Goal: Task Accomplishment & Management: Use online tool/utility

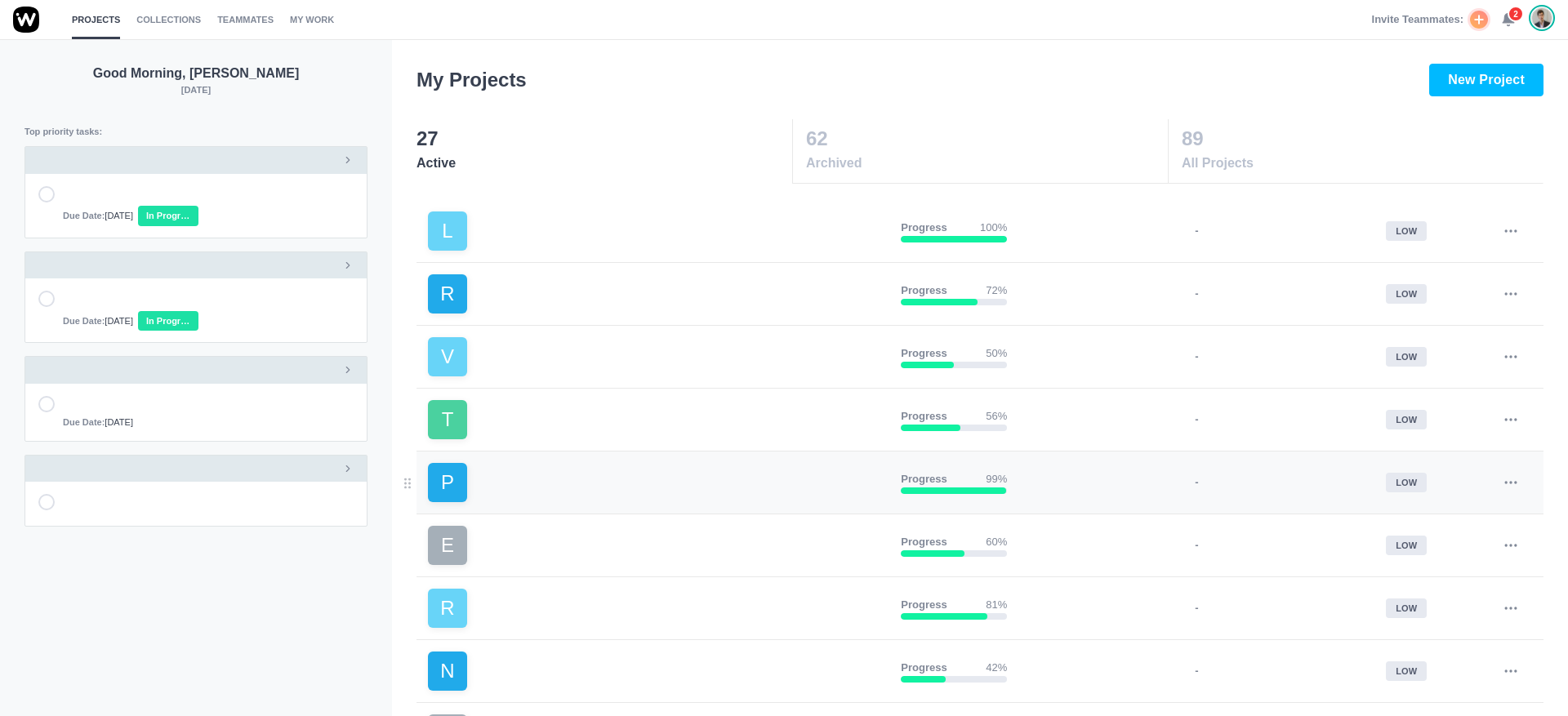
click at [545, 495] on link "P" at bounding box center [657, 482] width 460 height 40
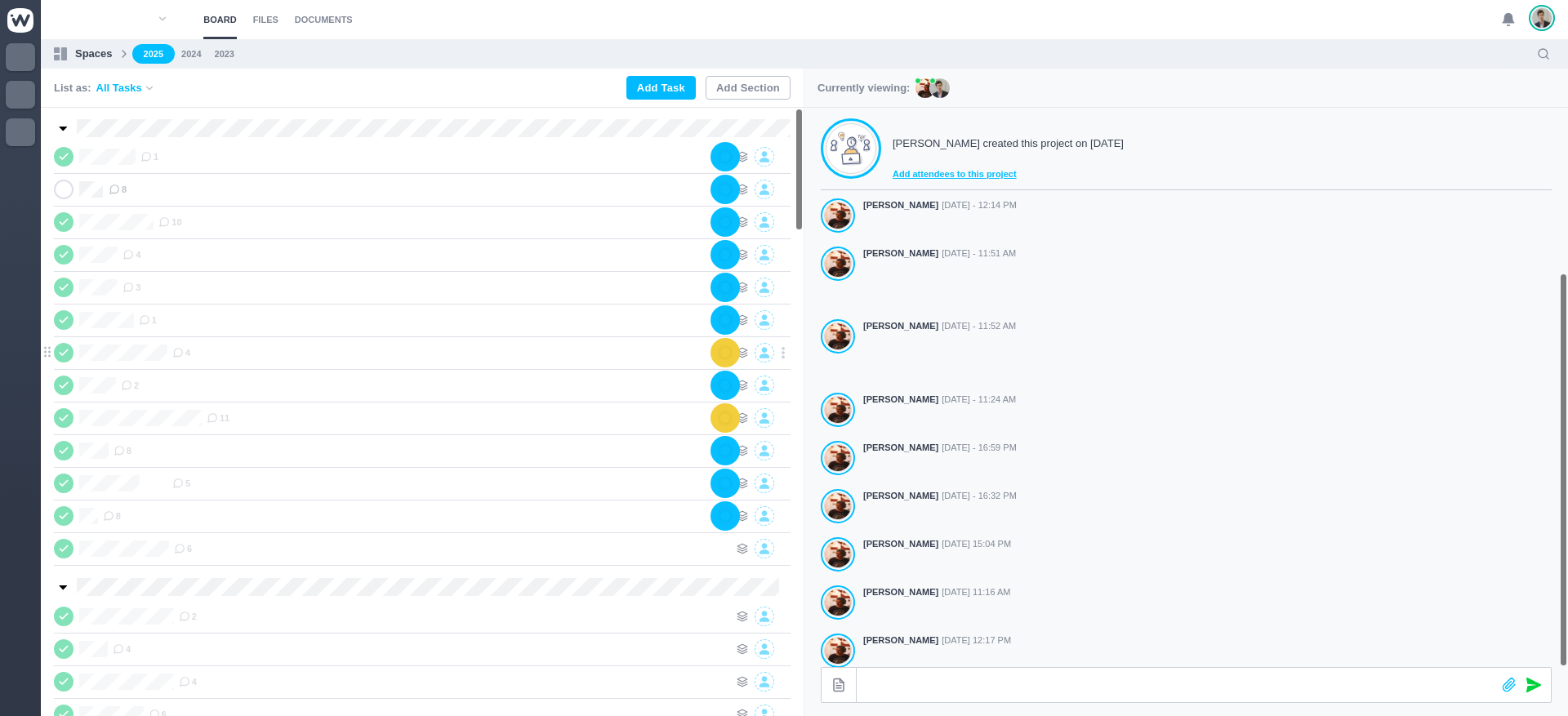
scroll to position [289, 0]
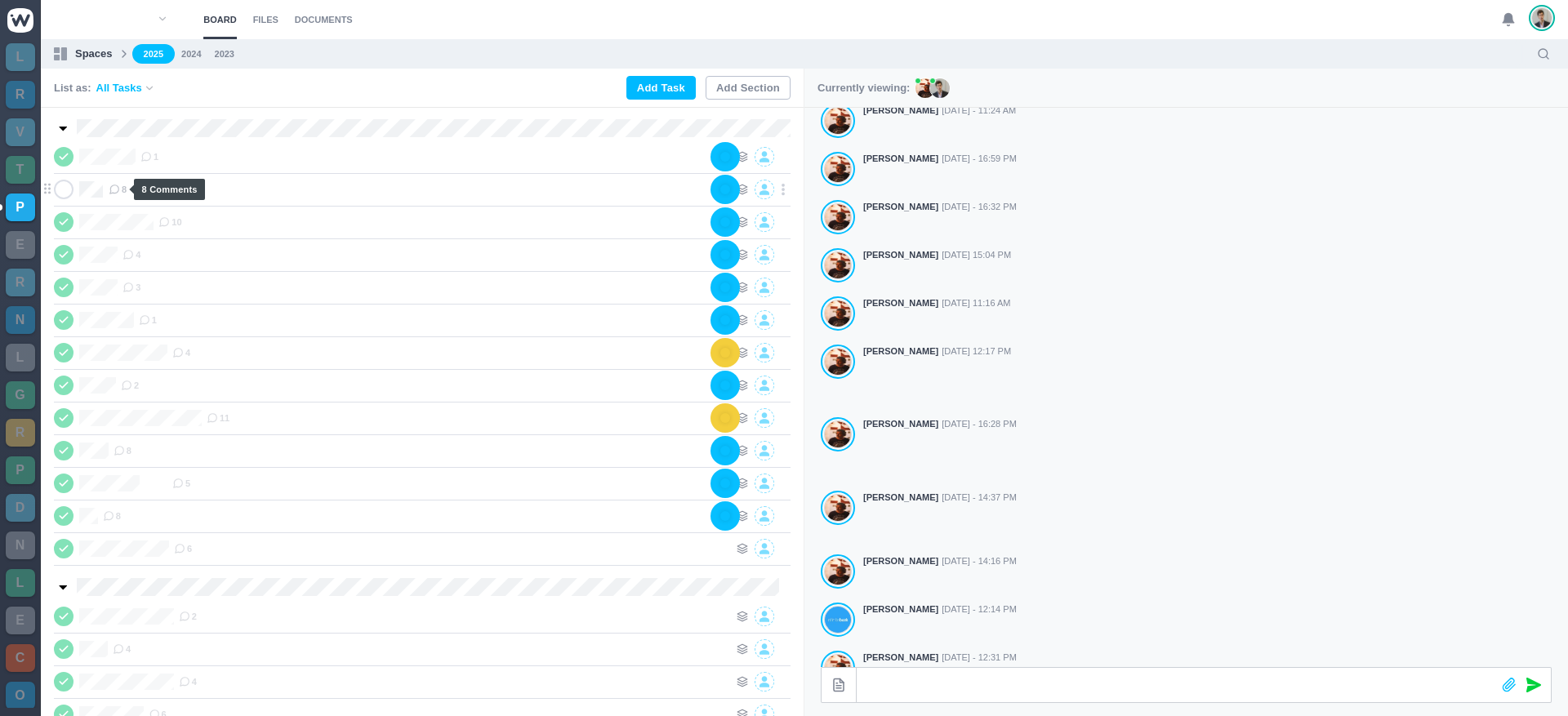
click at [119, 190] on span "8" at bounding box center [118, 189] width 18 height 13
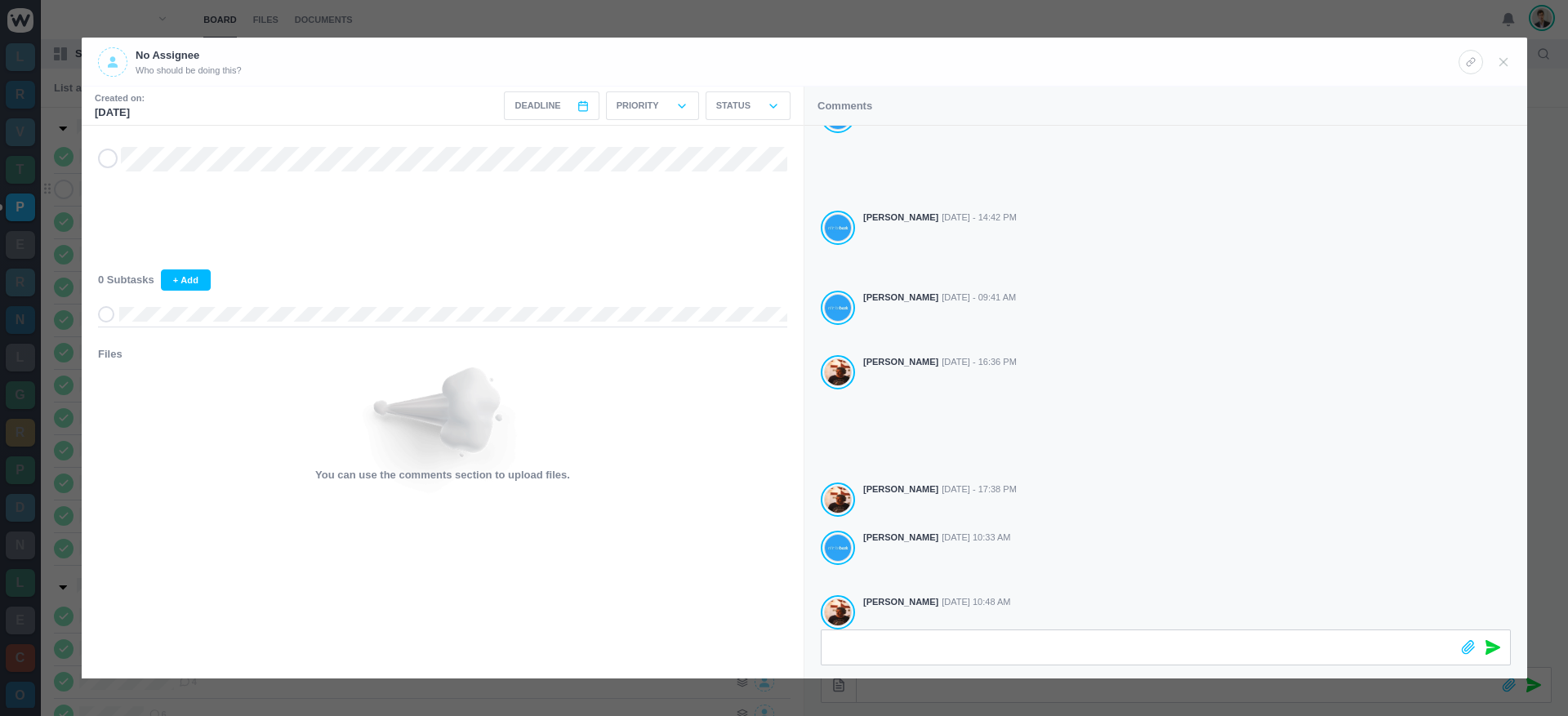
scroll to position [63, 0]
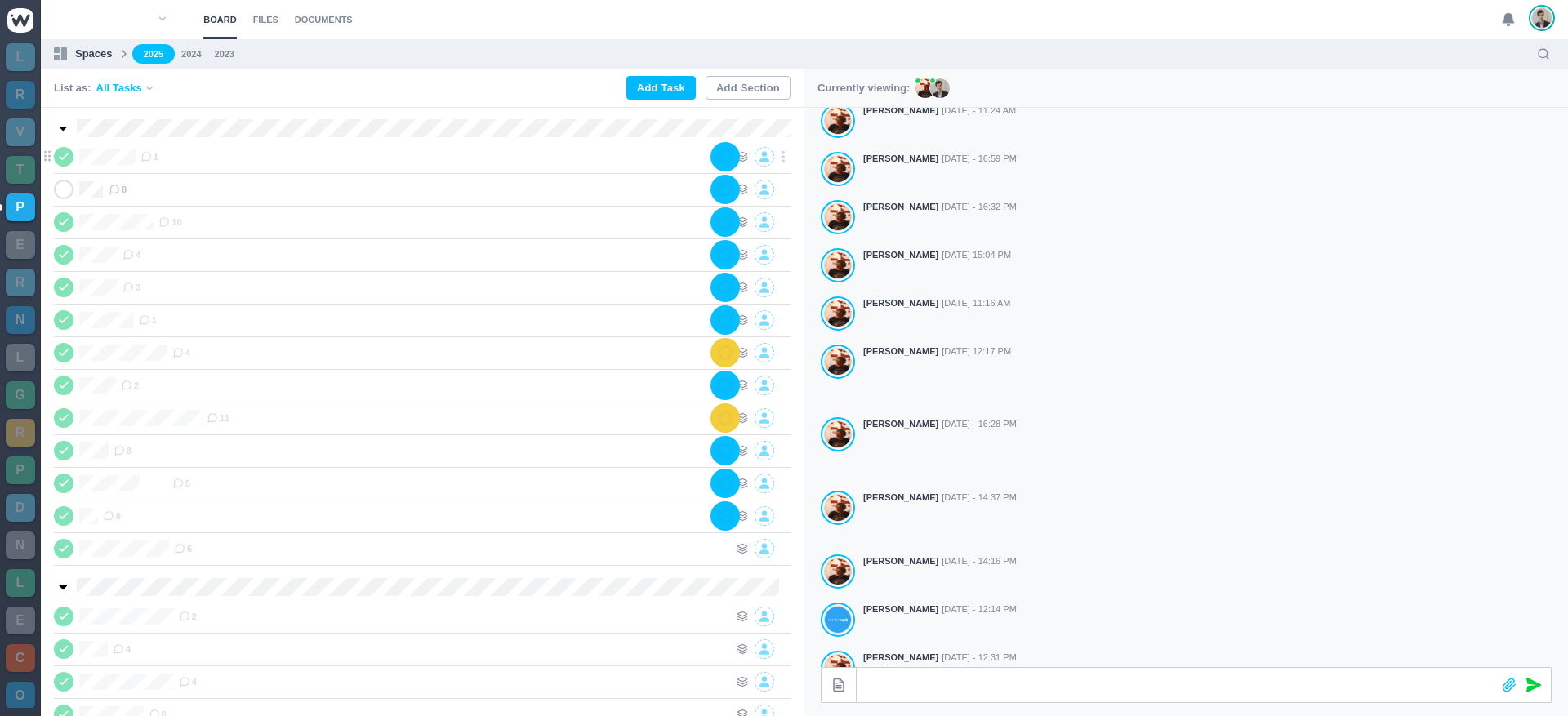
click at [78, 156] on label "iMotion-Bial" at bounding box center [106, 156] width 57 height 17
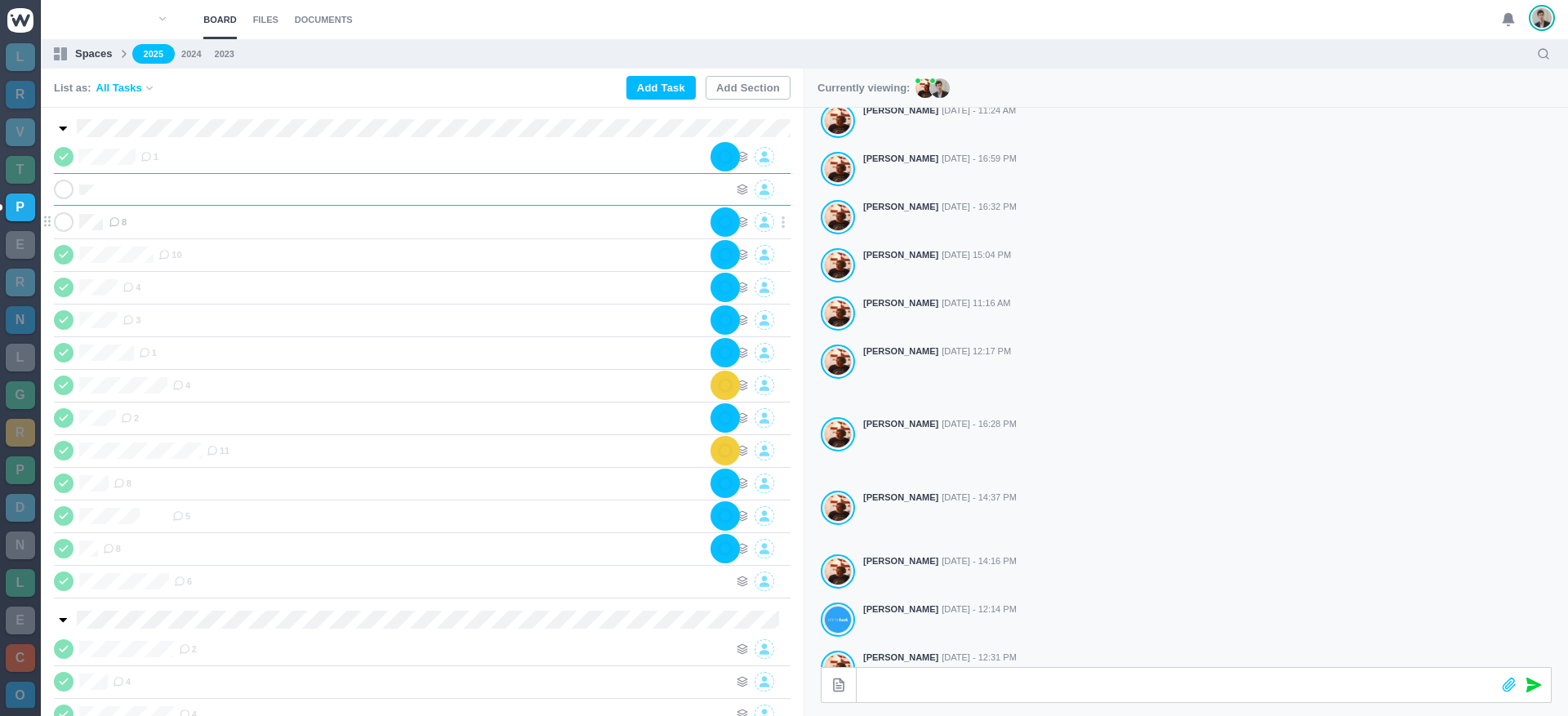
scroll to position [0, 1]
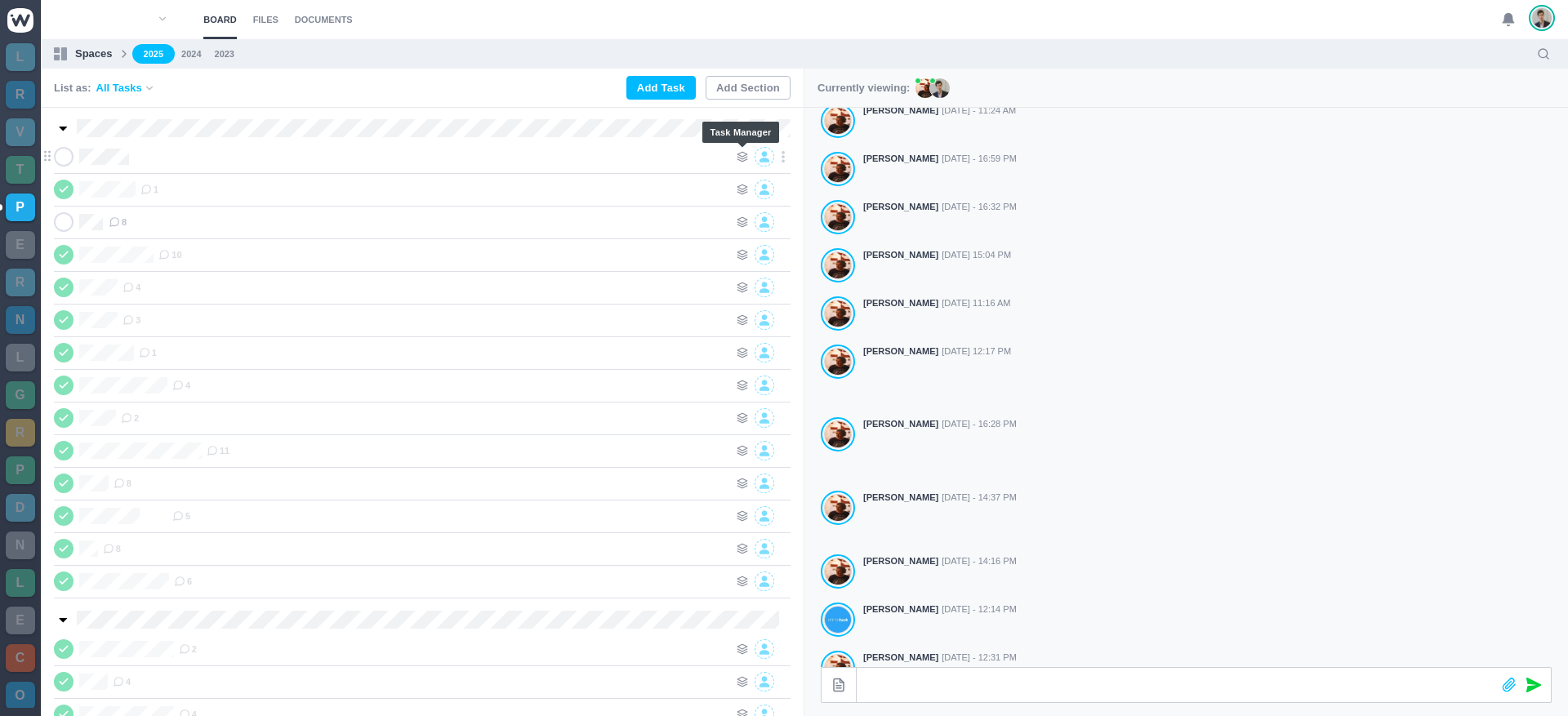
click at [743, 155] on use at bounding box center [742, 156] width 10 height 10
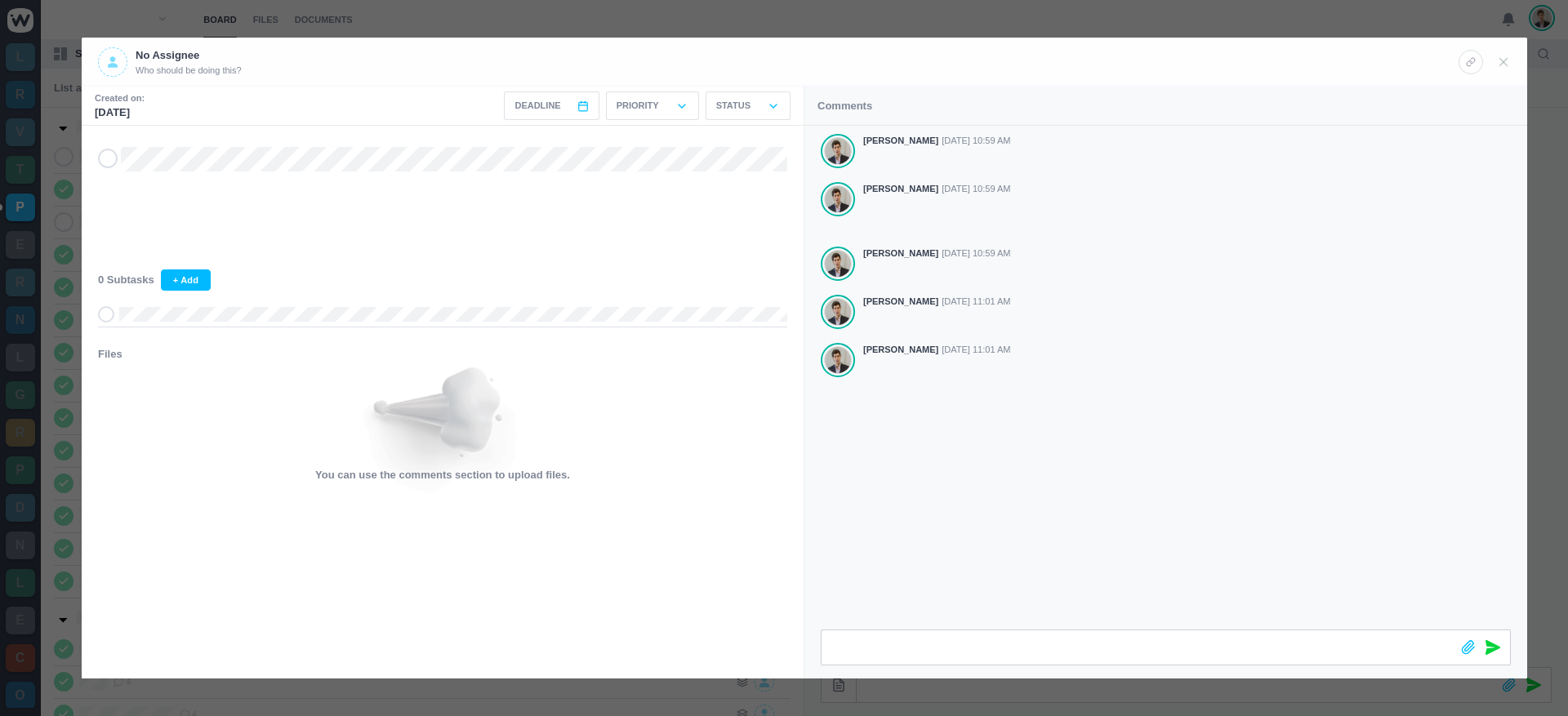
click at [904, 442] on div "[PERSON_NAME] [DATE] 10:59 AM [PERSON_NAME] [DATE] 10:59 AM [PERSON_NAME] [DATE…" at bounding box center [1165, 377] width 722 height 503
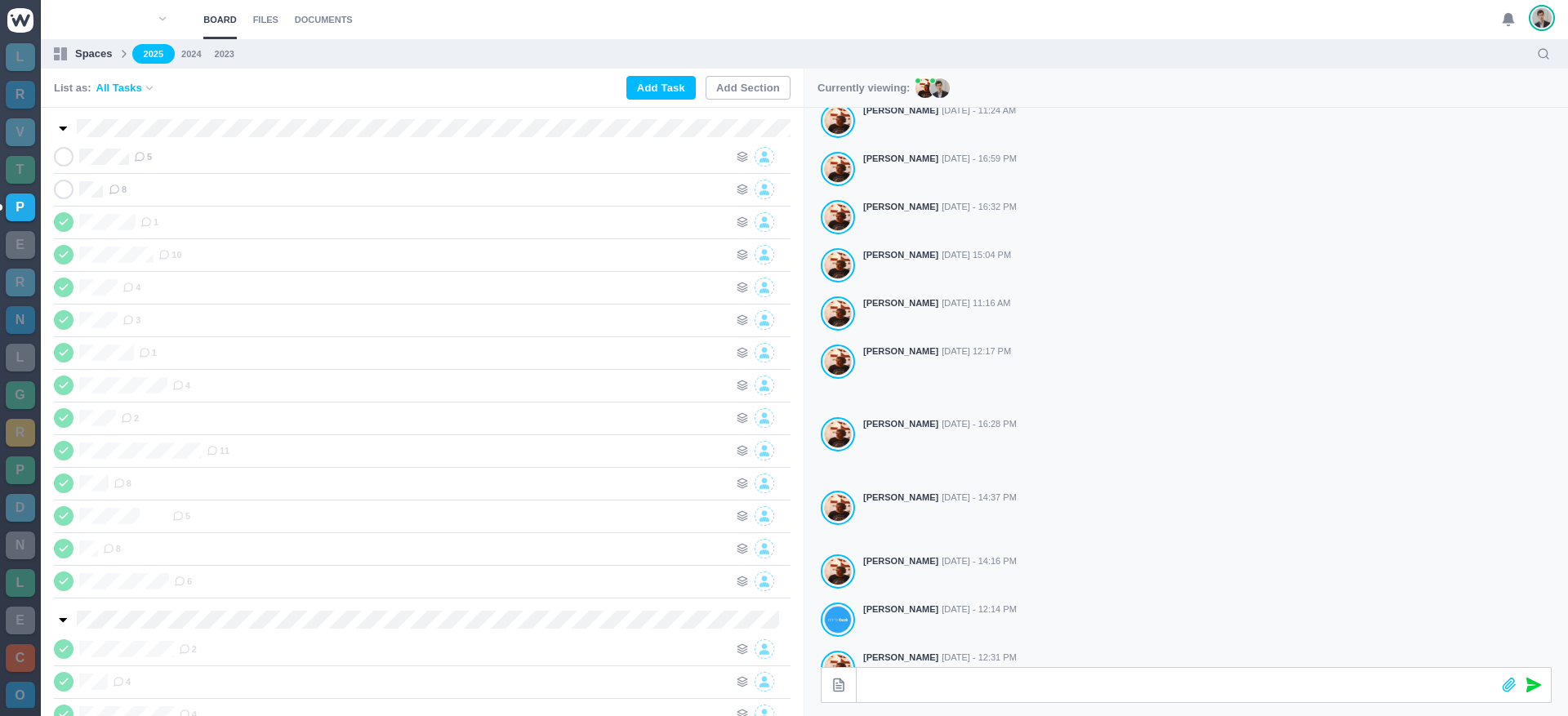
drag, startPoint x: 52, startPoint y: 222, endPoint x: 3, endPoint y: 246, distance: 54.6
click at [142, 156] on icon at bounding box center [139, 156] width 11 height 11
click at [123, 188] on span "8" at bounding box center [118, 189] width 18 height 13
click at [150, 156] on span "5" at bounding box center [142, 156] width 18 height 13
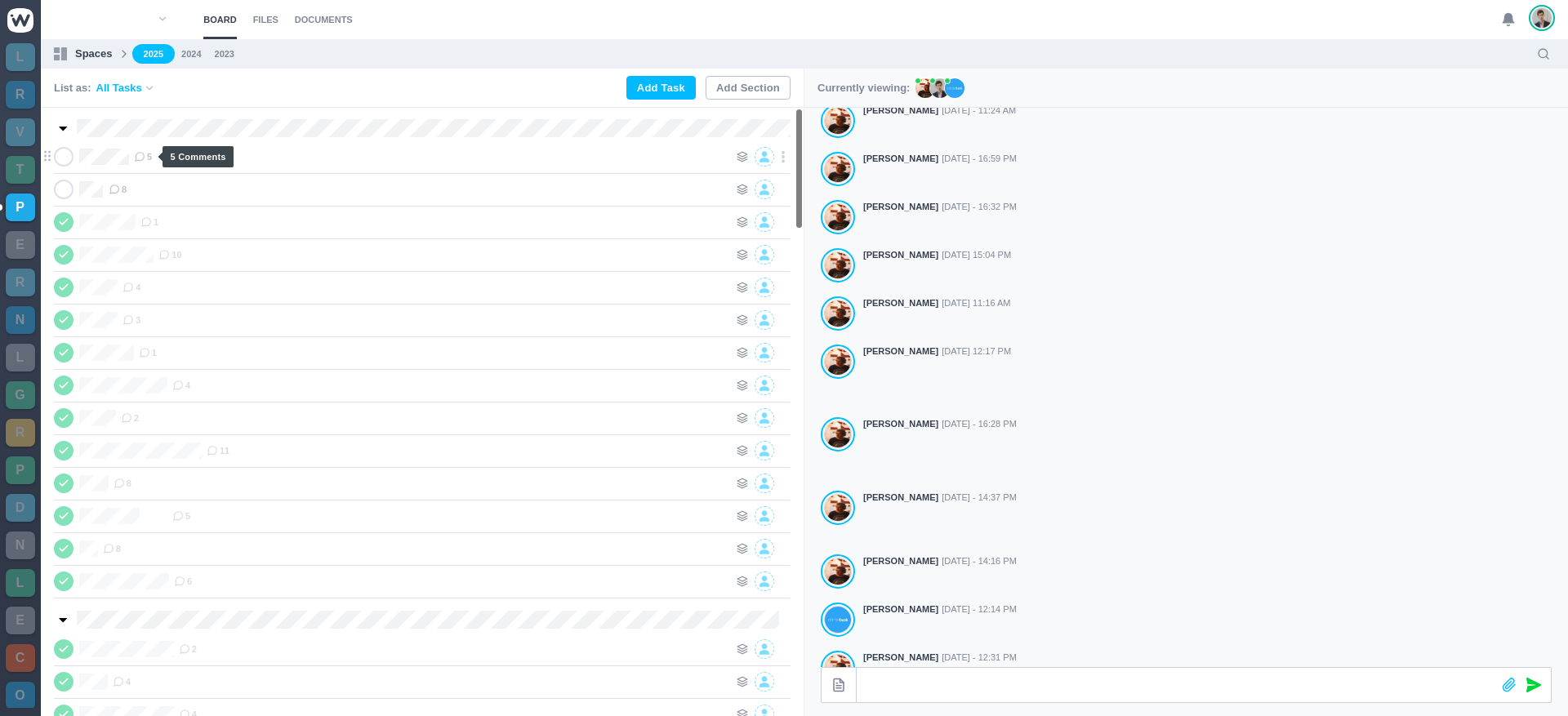
click at [140, 159] on icon at bounding box center [139, 156] width 11 height 11
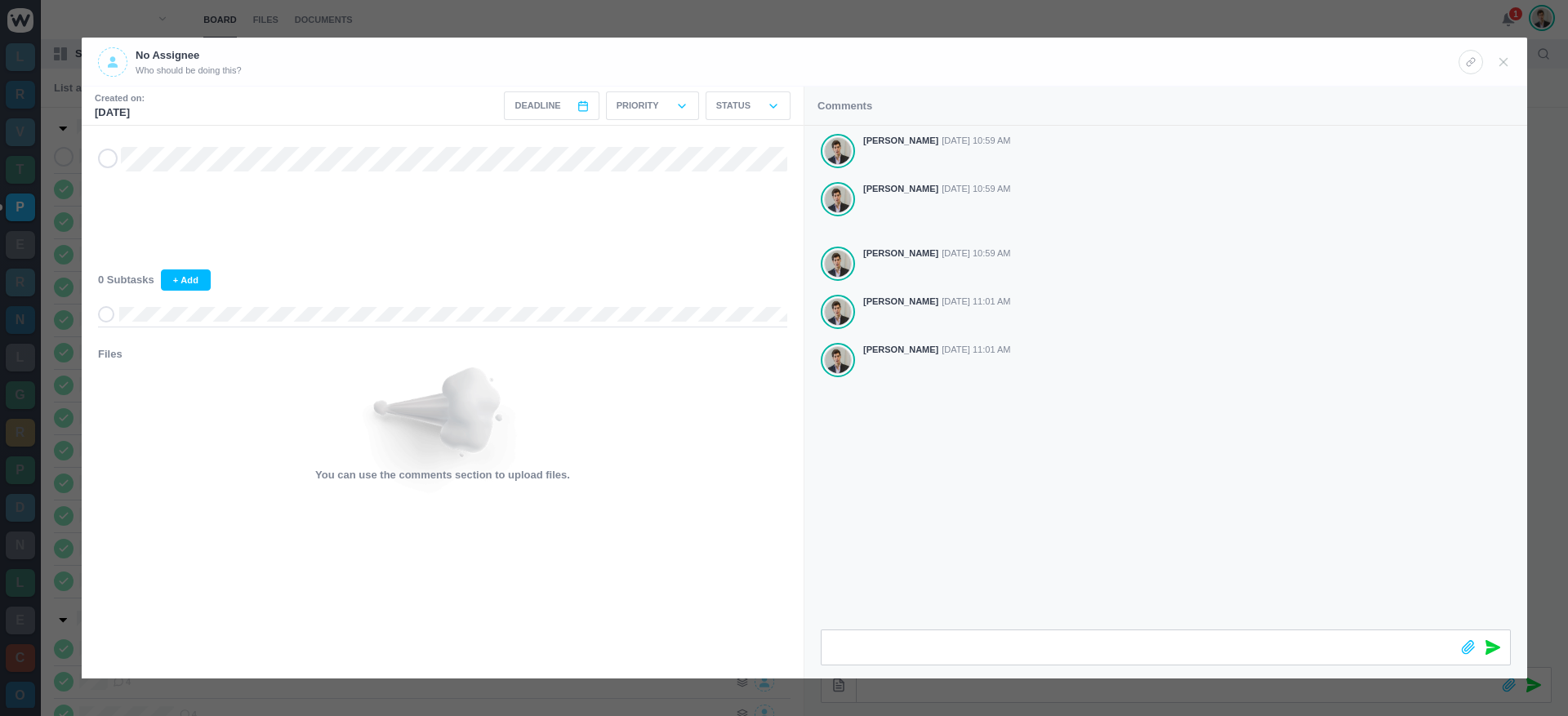
click at [955, 409] on div "[PERSON_NAME] [DATE] 10:59 AM [PERSON_NAME] [DATE] 10:59 AM [PERSON_NAME] [DATE…" at bounding box center [1165, 377] width 722 height 503
click at [668, 17] on div at bounding box center [784, 358] width 1568 height 716
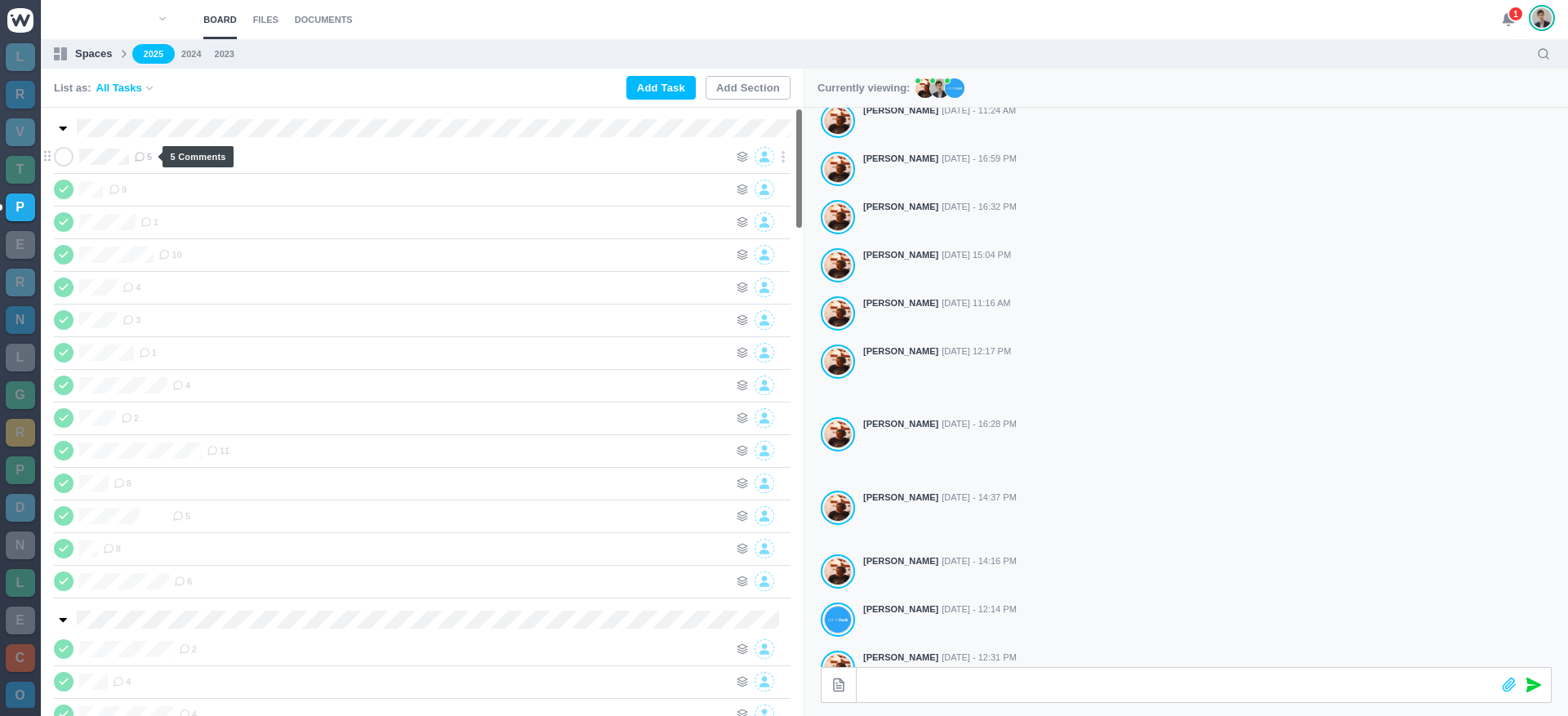
click at [145, 158] on icon at bounding box center [139, 156] width 11 height 11
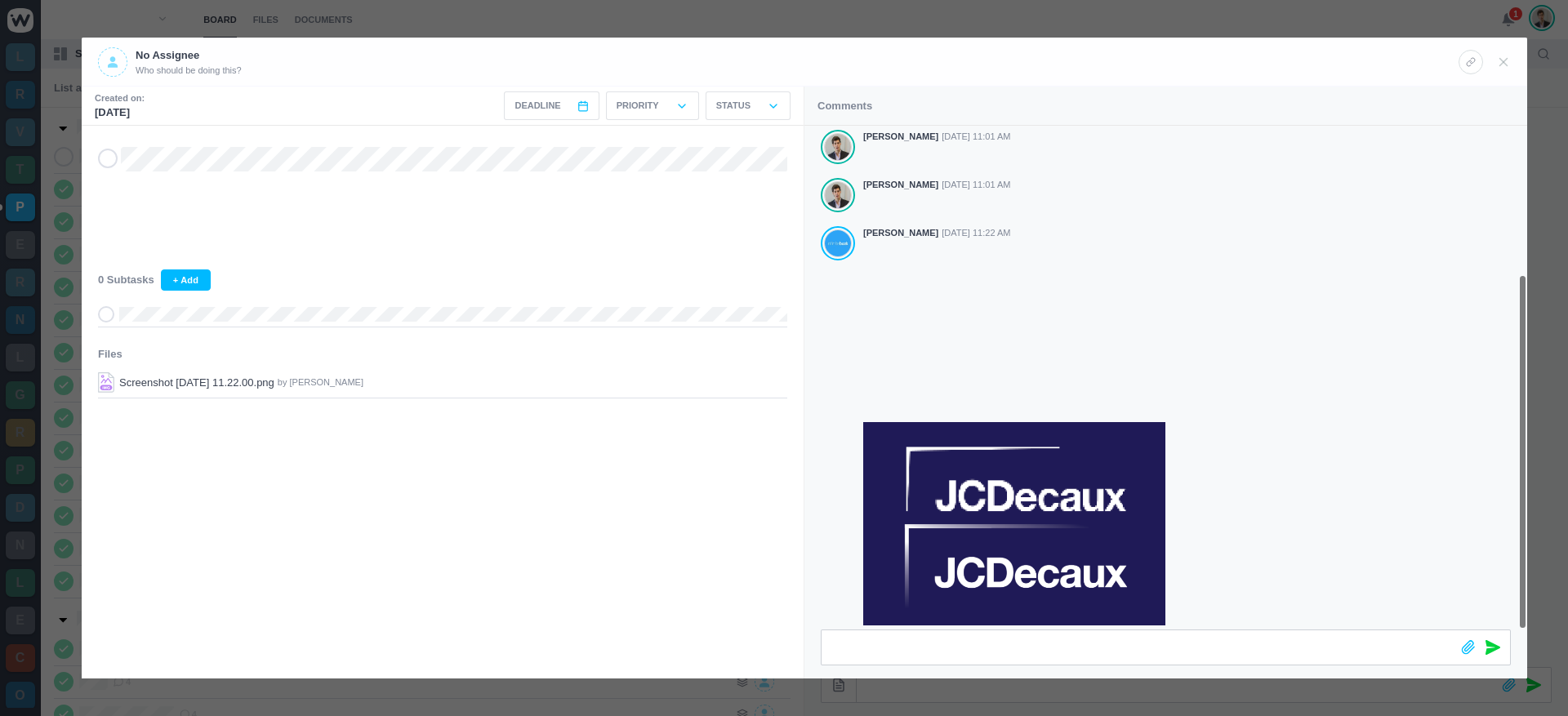
scroll to position [211, 0]
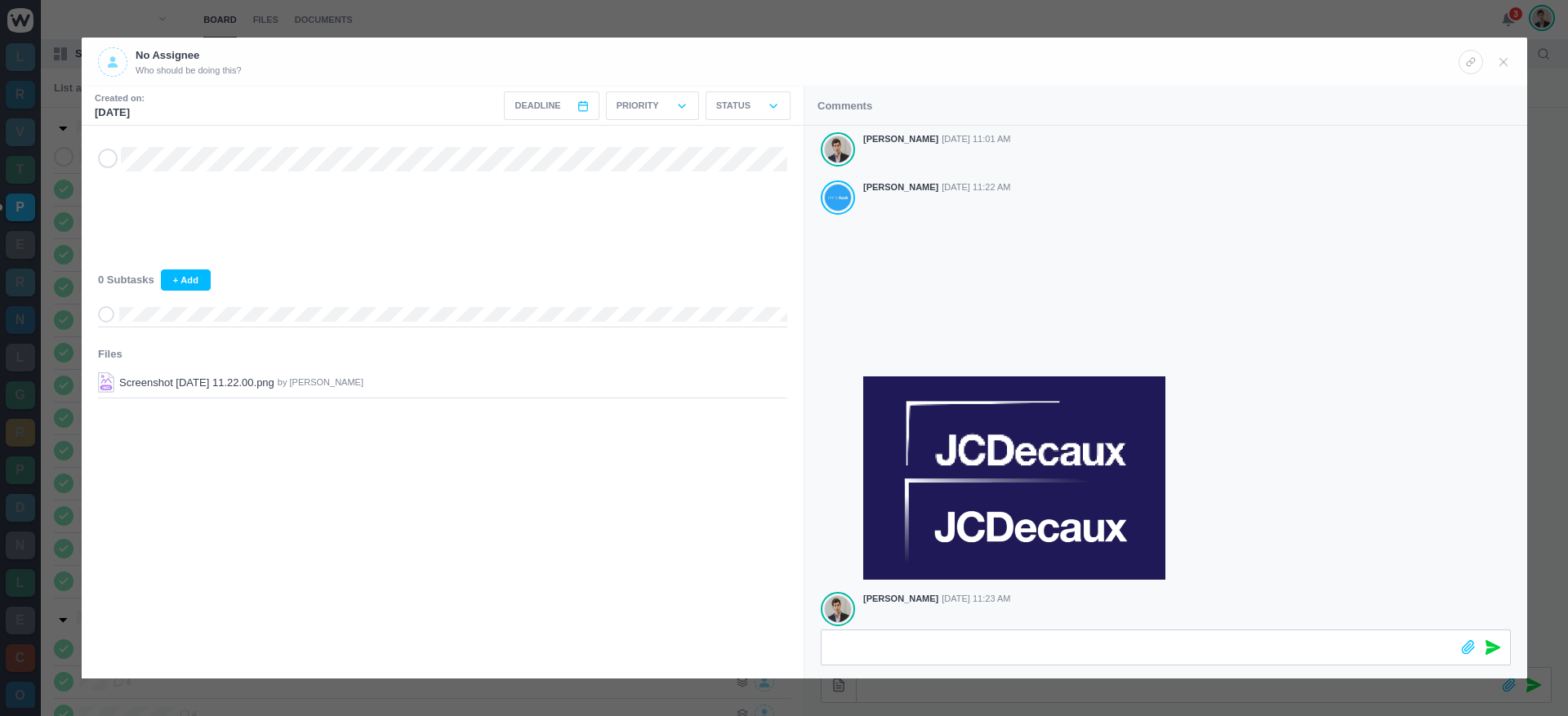
click at [1329, 33] on div at bounding box center [784, 358] width 1568 height 716
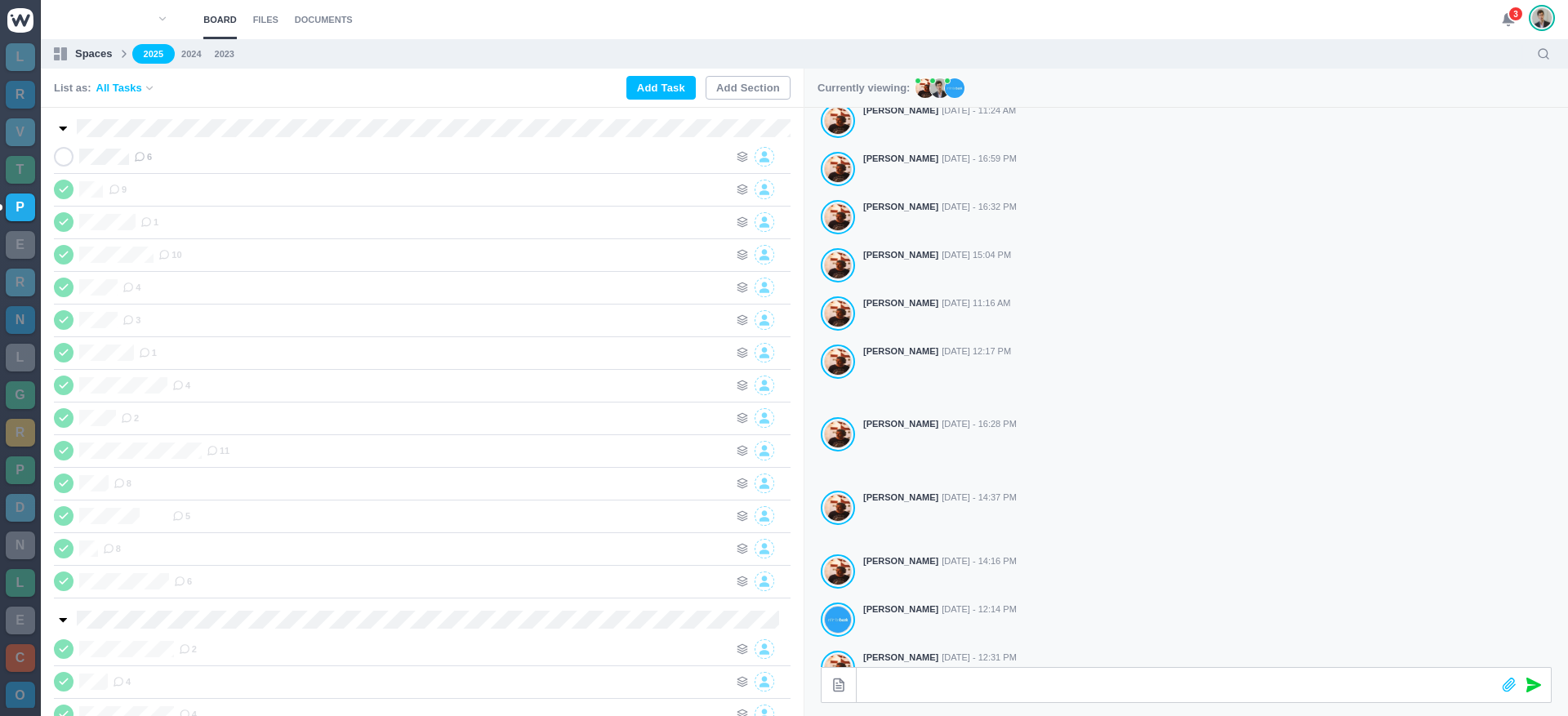
click at [1513, 23] on use at bounding box center [1507, 20] width 11 height 12
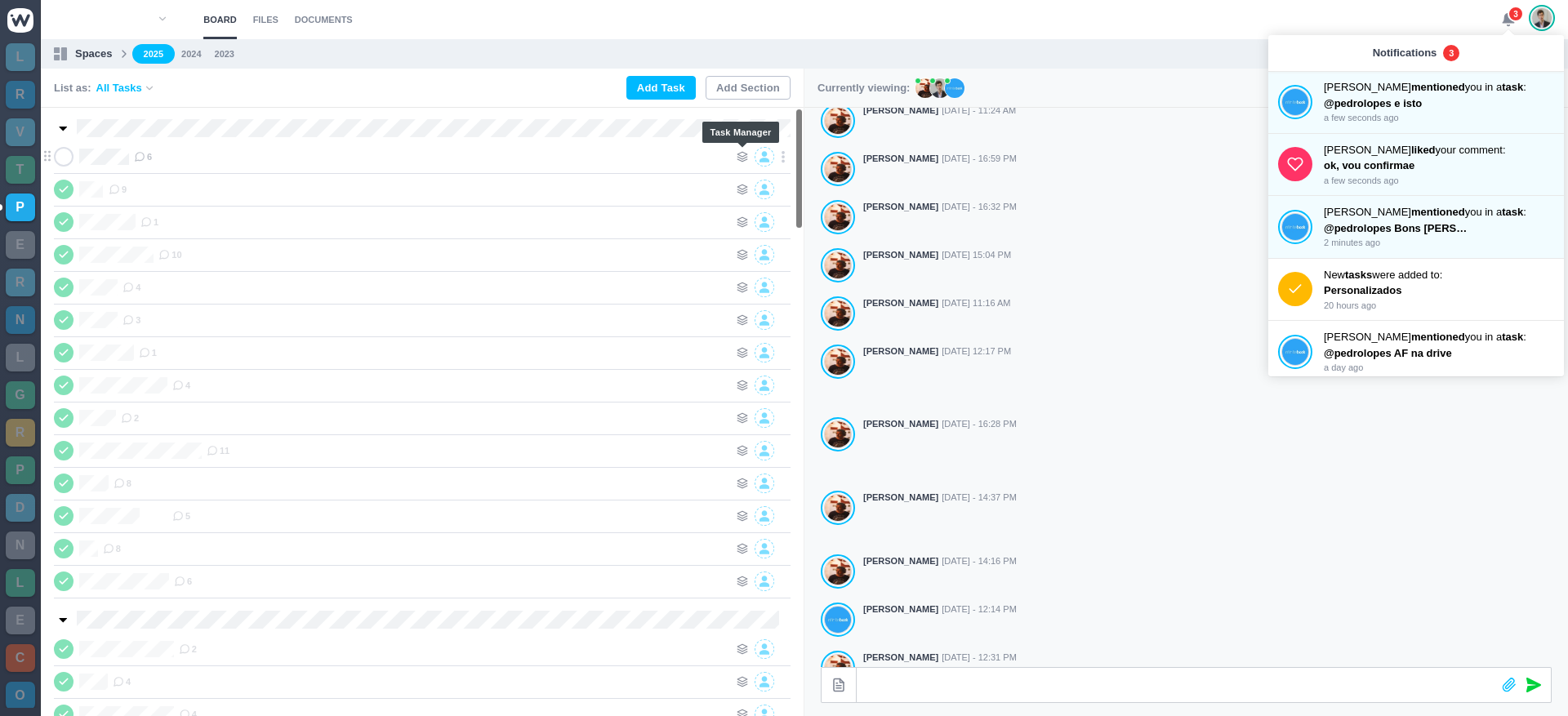
click at [744, 158] on icon at bounding box center [742, 156] width 11 height 11
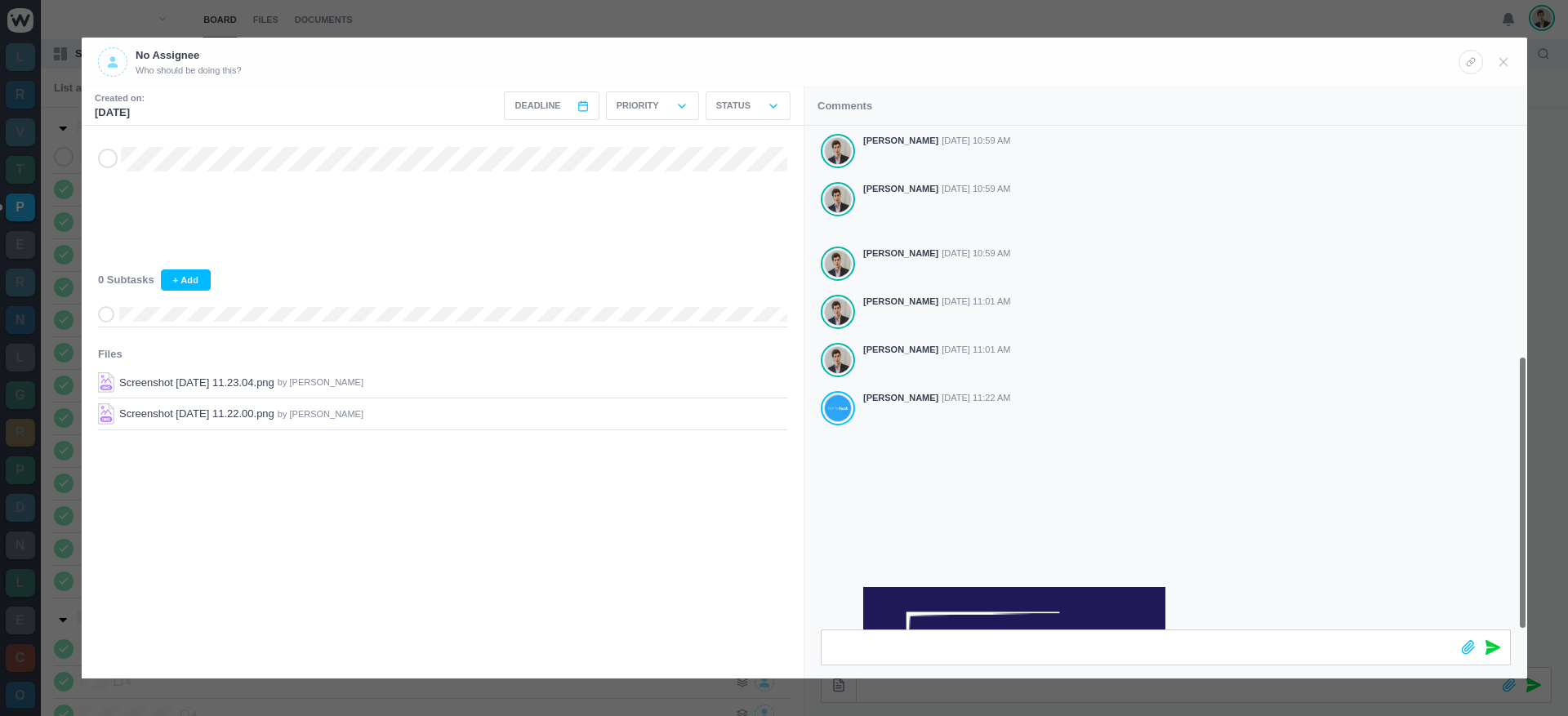
scroll to position [422, 0]
